Goal: Task Accomplishment & Management: Complete application form

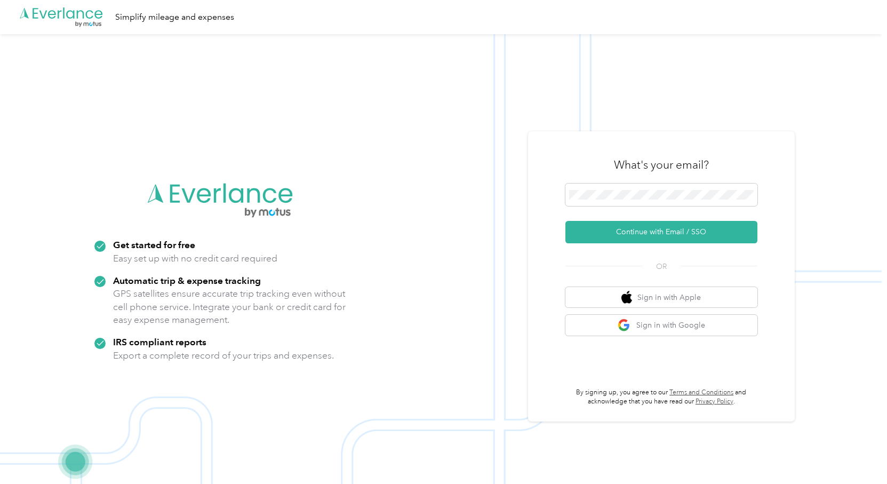
click at [310, 189] on div ".cls-1 { fill: #00adee; } .cls-2 { fill: #fff; } .cls-3 { fill: #707372; } .cls…" at bounding box center [220, 276] width 267 height 204
click at [71, 18] on icon ".cls-1 { fill: #00adee; } .cls-2 { fill: #fff; } .cls-3 { fill: #707372; } .cls…" at bounding box center [61, 17] width 85 height 22
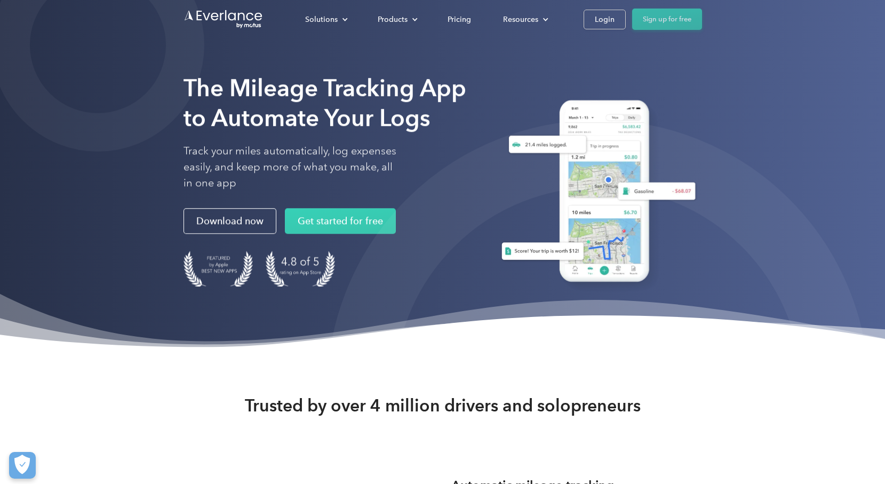
click at [659, 14] on link "Sign up for free" at bounding box center [667, 19] width 70 height 21
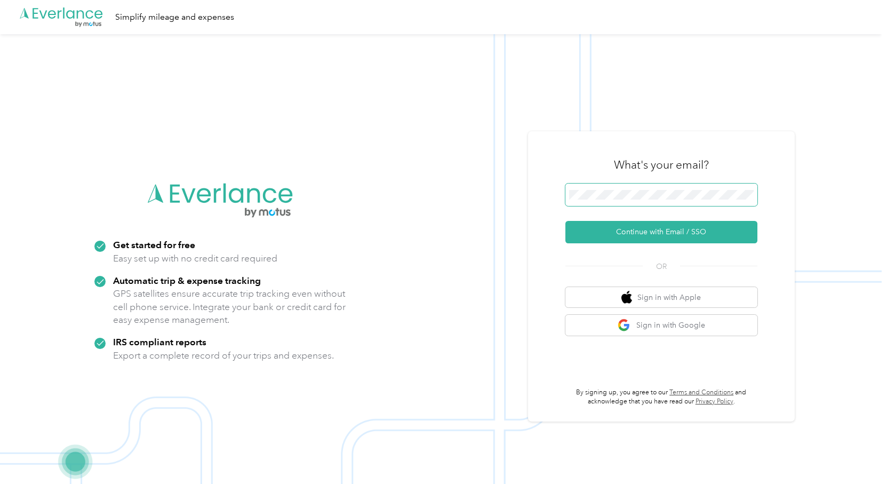
click at [627, 202] on span at bounding box center [661, 194] width 192 height 22
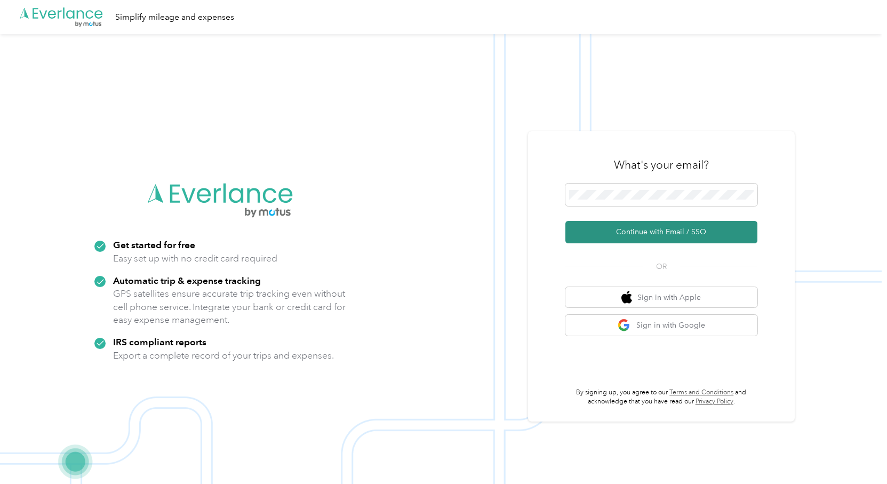
click at [719, 227] on button "Continue with Email / SSO" at bounding box center [661, 232] width 192 height 22
